Goal: Task Accomplishment & Management: Use online tool/utility

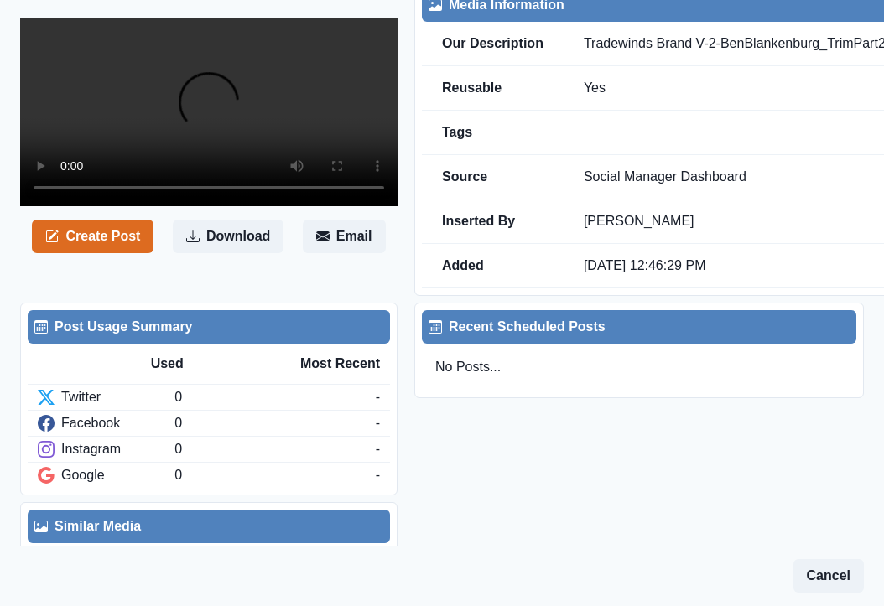
scroll to position [192, 0]
